Goal: Find specific page/section: Find specific page/section

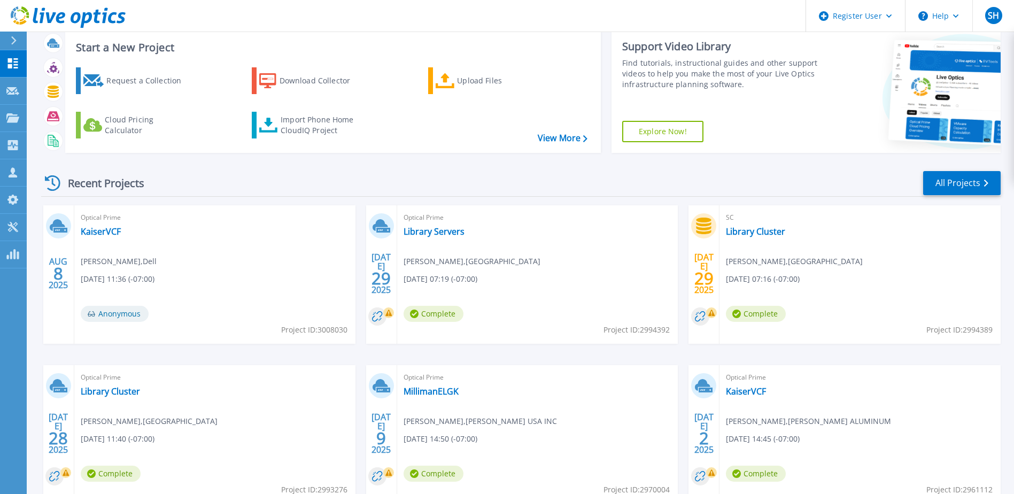
scroll to position [53, 0]
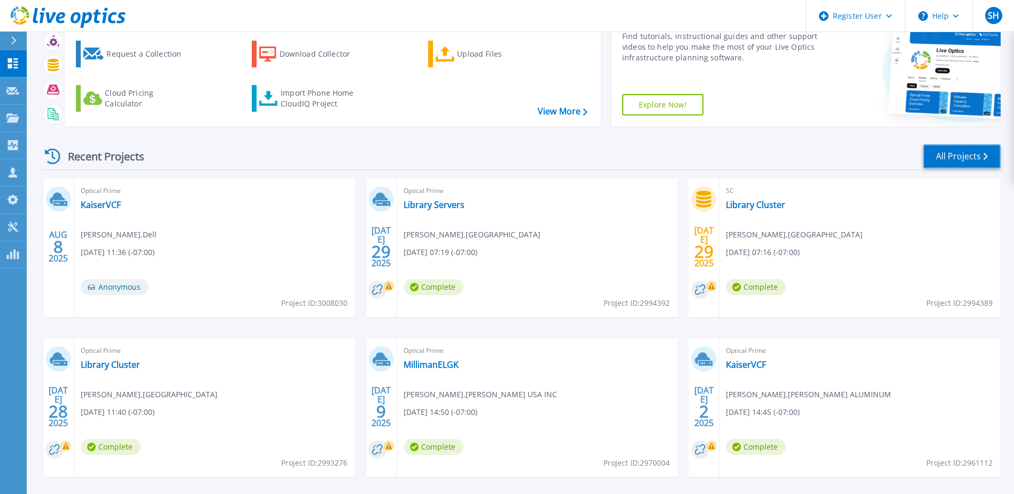
click at [967, 158] on link "All Projects" at bounding box center [961, 156] width 77 height 24
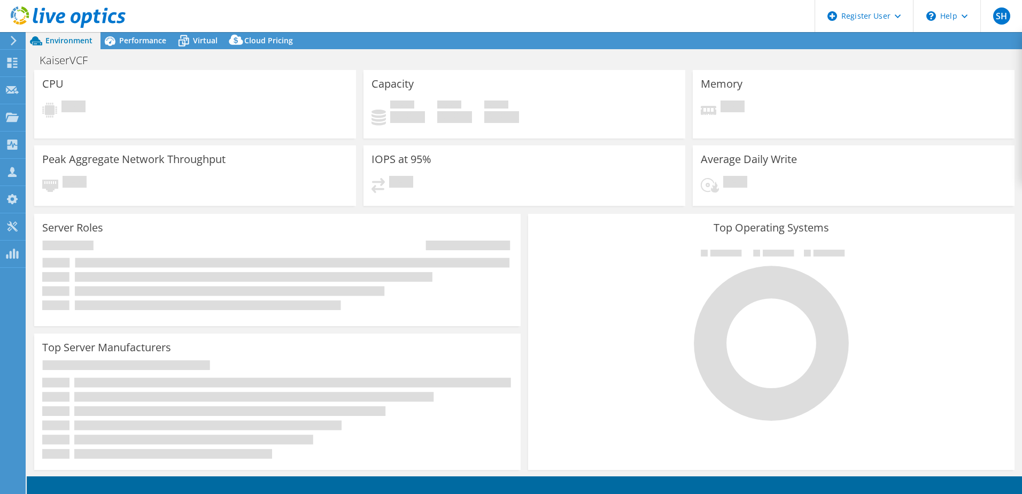
select select "USWest"
select select "USD"
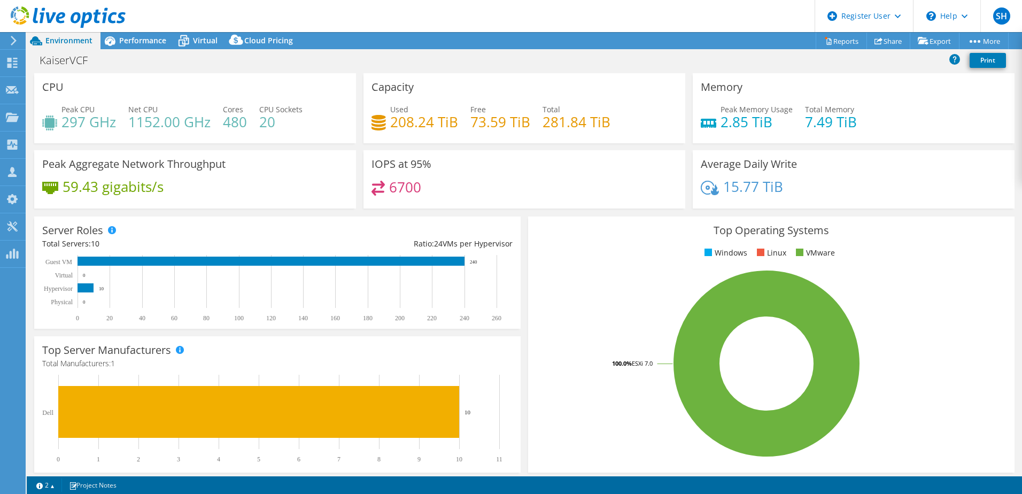
click at [33, 108] on div "CPU Peak CPU 297 GHz Net CPU 1152.00 GHz Cores 480 CPU Sockets 20" at bounding box center [194, 108] width 329 height 70
click at [359, 32] on header "SH Dell User Shane Huyser Shane.Huyser@dell.com Dell My Profile Log Out \n Help…" at bounding box center [511, 16] width 1022 height 32
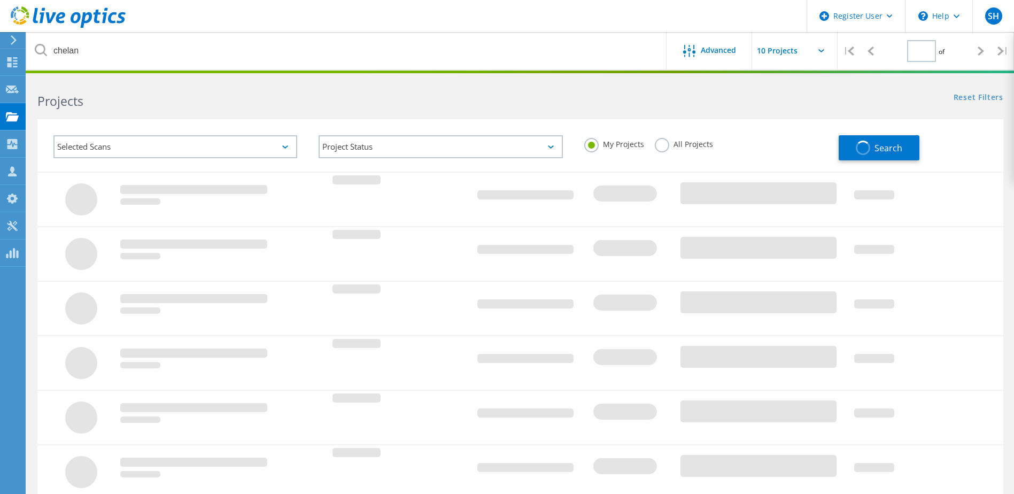
type input "1"
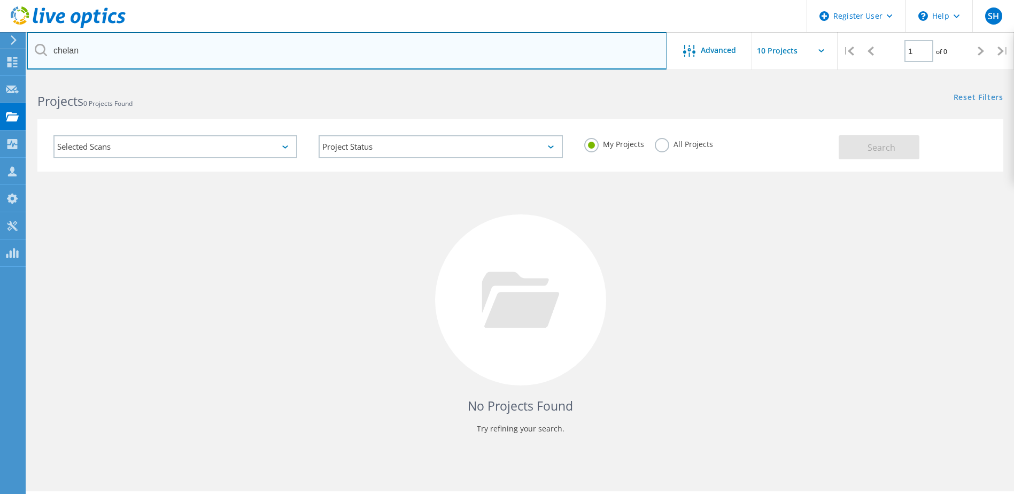
drag, startPoint x: 89, startPoint y: 48, endPoint x: 35, endPoint y: 48, distance: 54.5
click at [35, 48] on div "chelan" at bounding box center [347, 50] width 640 height 37
type input "kaiser"
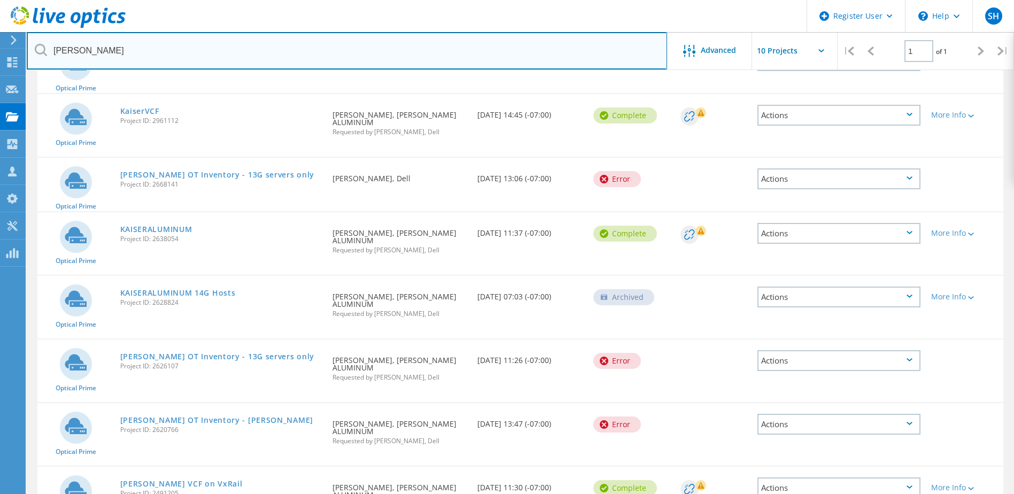
scroll to position [160, 0]
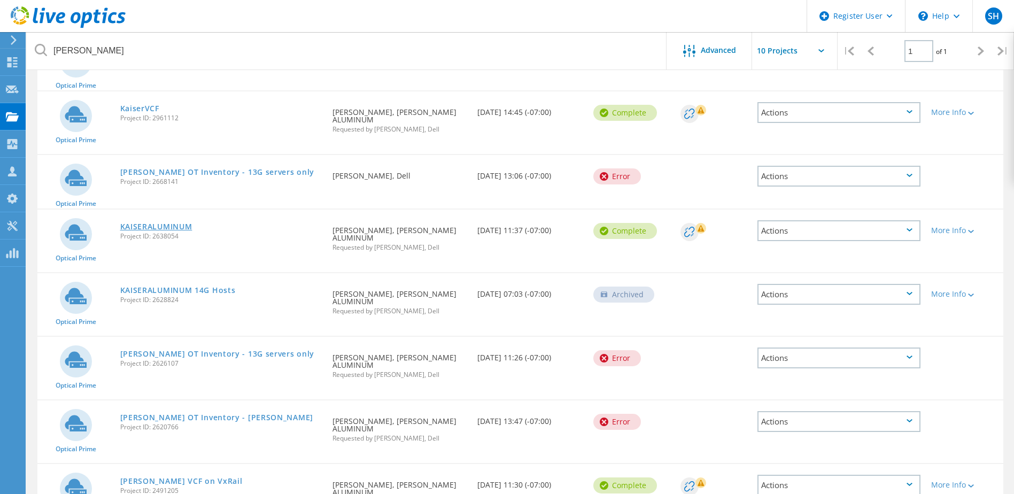
click at [159, 223] on link "KAISERALUMINUM" at bounding box center [156, 226] width 72 height 7
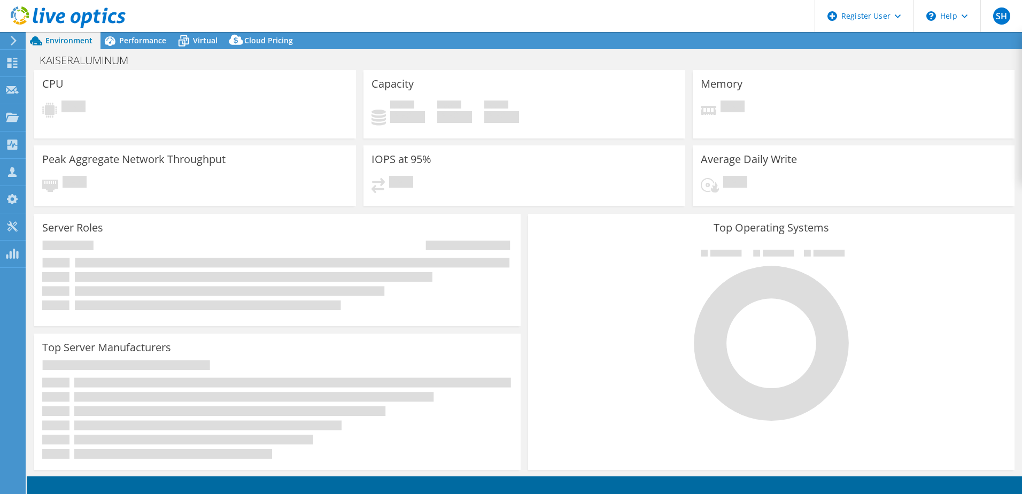
select select "USWest"
select select "USD"
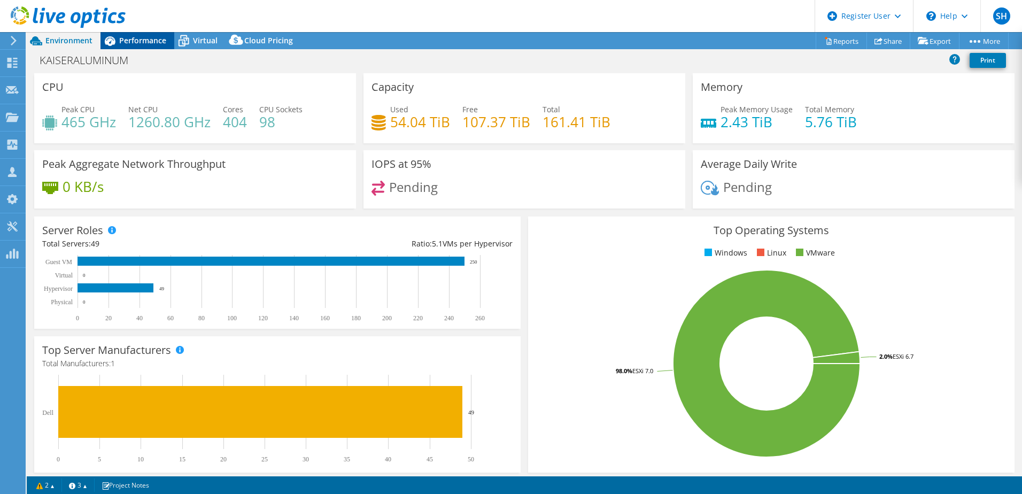
click at [131, 44] on span "Performance" at bounding box center [142, 40] width 47 height 10
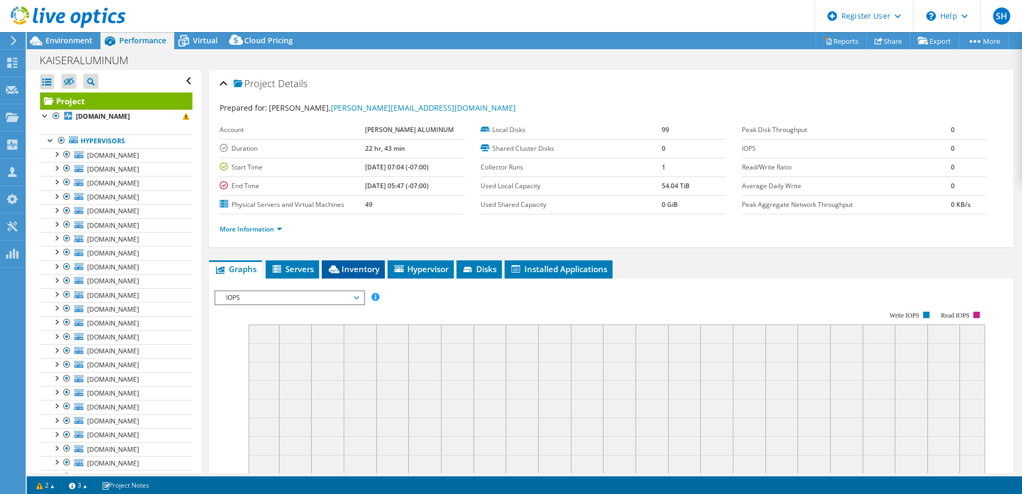
click at [339, 272] on icon at bounding box center [334, 269] width 11 height 8
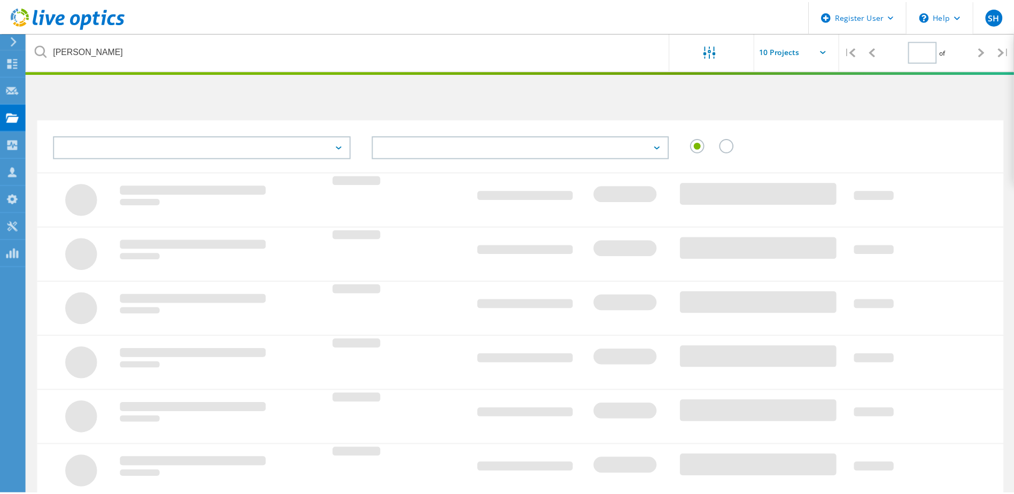
scroll to position [160, 0]
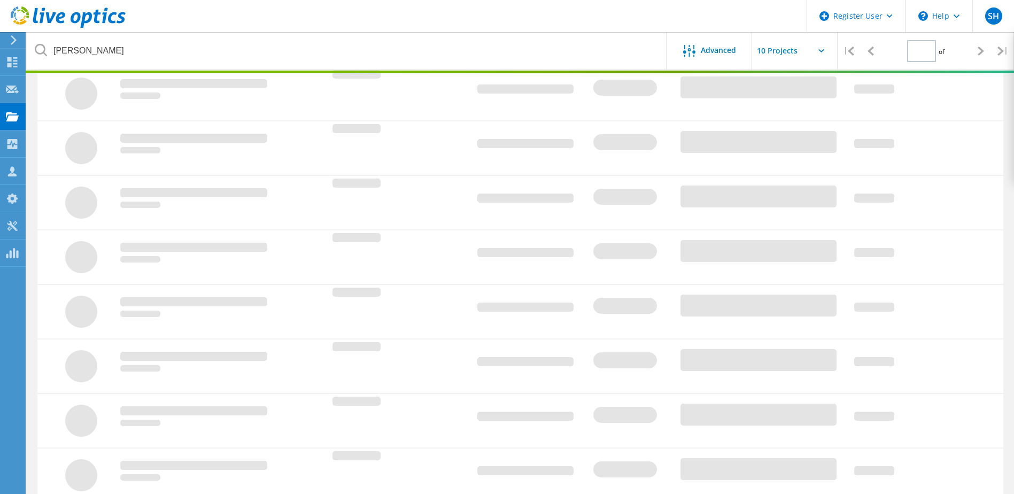
type input "1"
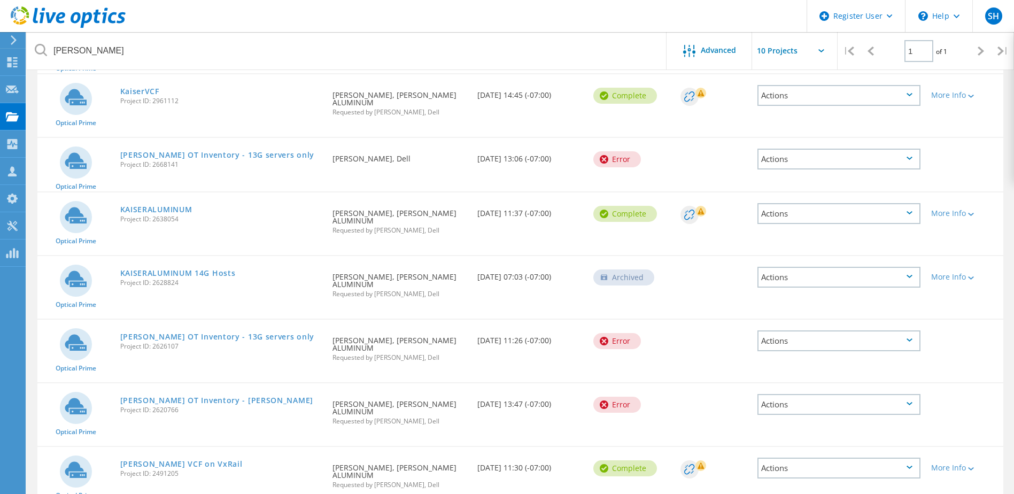
scroll to position [191, 0]
